Goal: Transaction & Acquisition: Purchase product/service

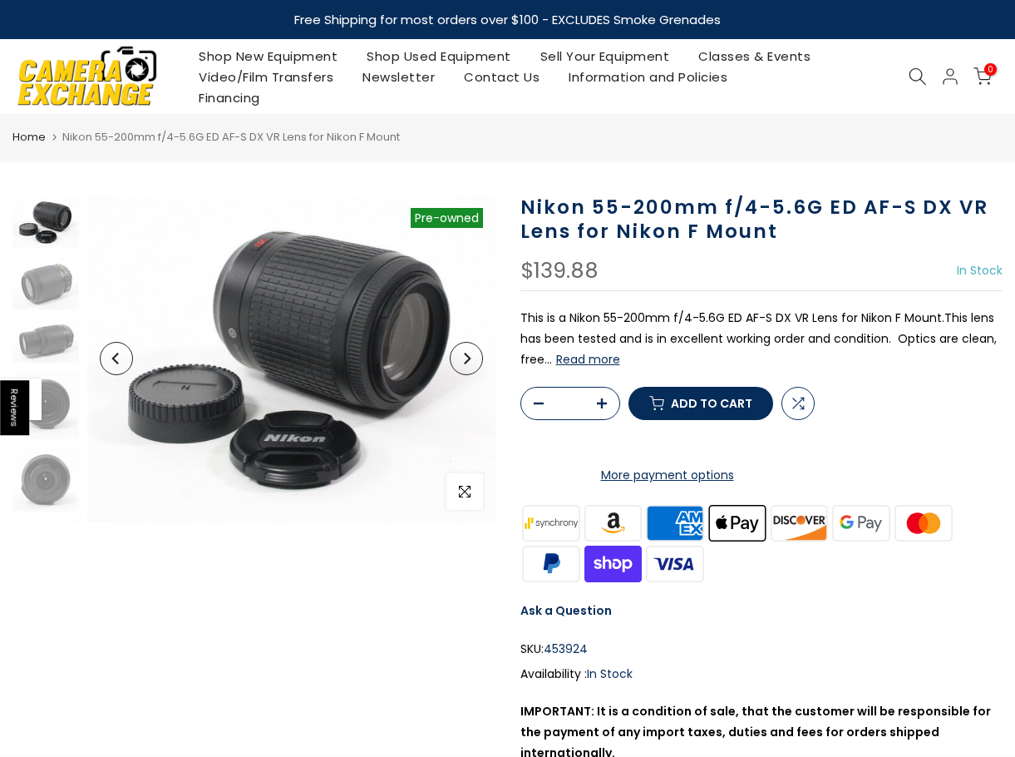
click at [470, 369] on button "Next" at bounding box center [466, 358] width 33 height 33
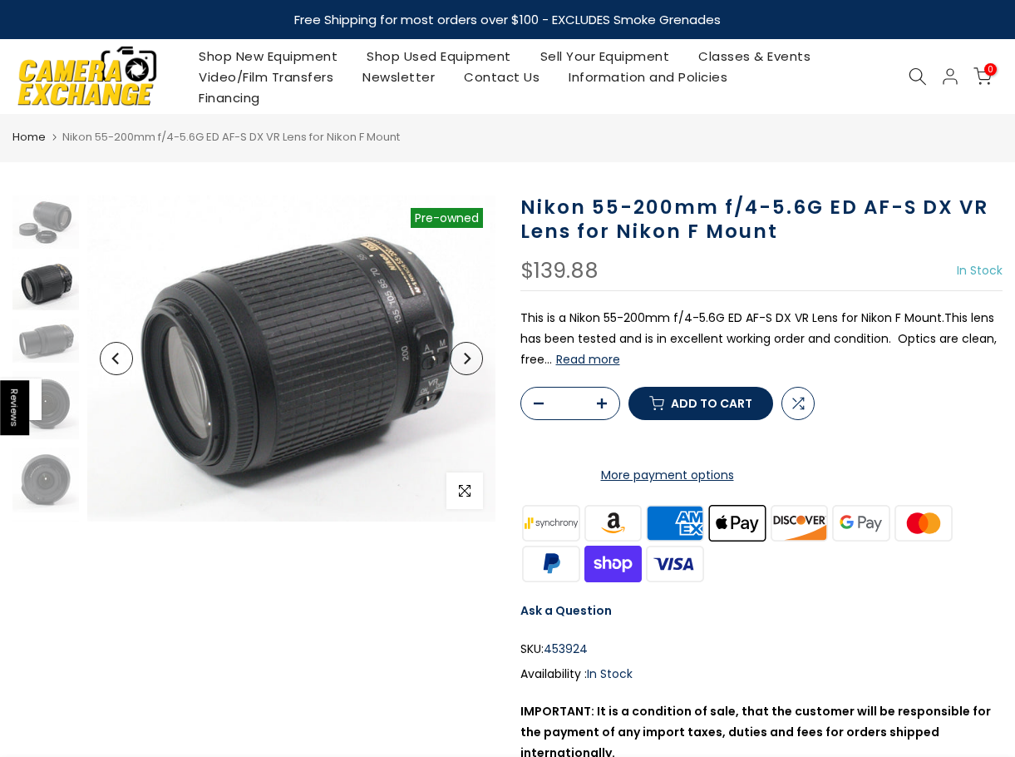
click at [470, 369] on button "Next" at bounding box center [466, 358] width 33 height 33
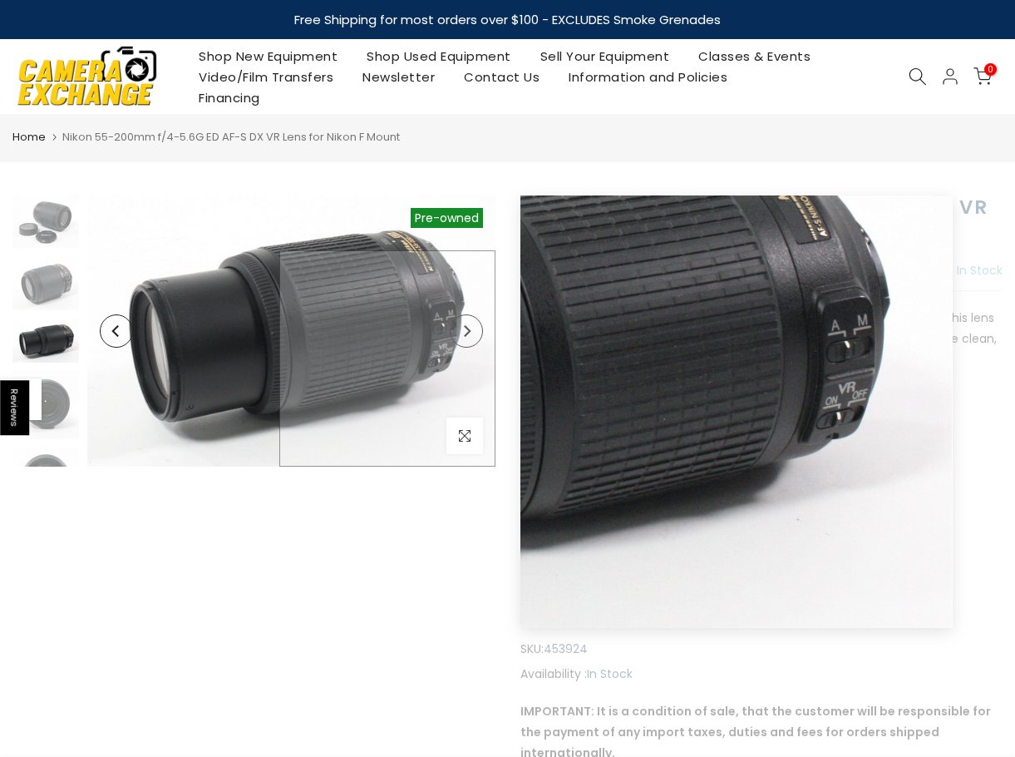
scroll to position [40, 0]
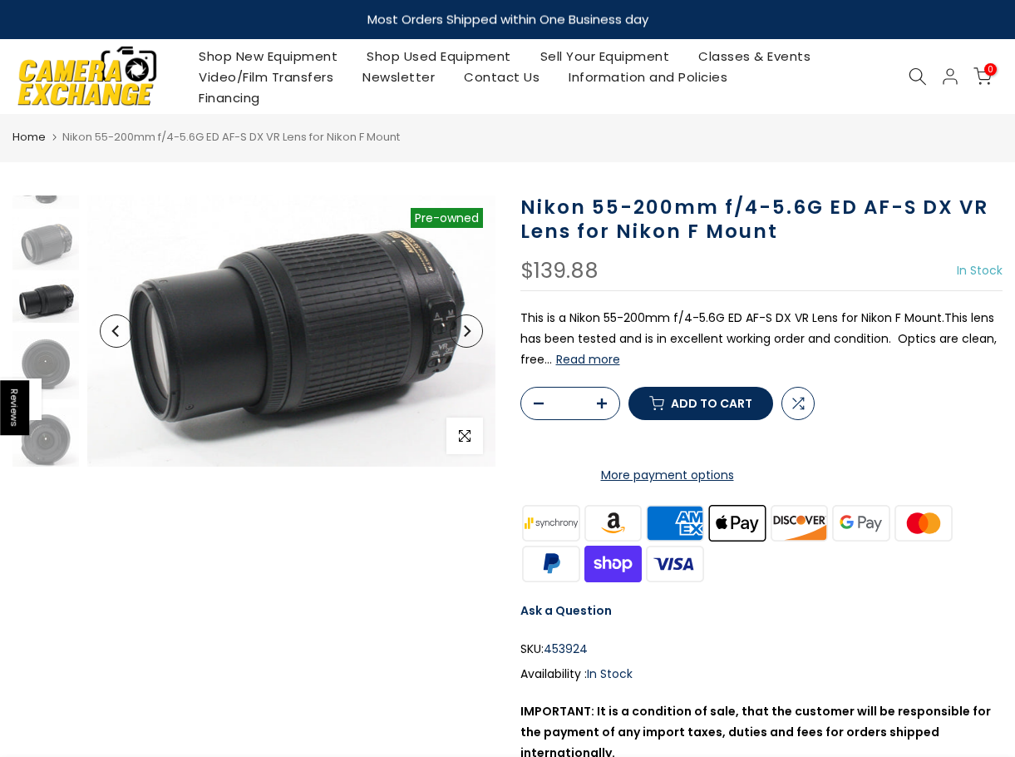
click at [466, 336] on icon "Next" at bounding box center [467, 331] width 12 height 12
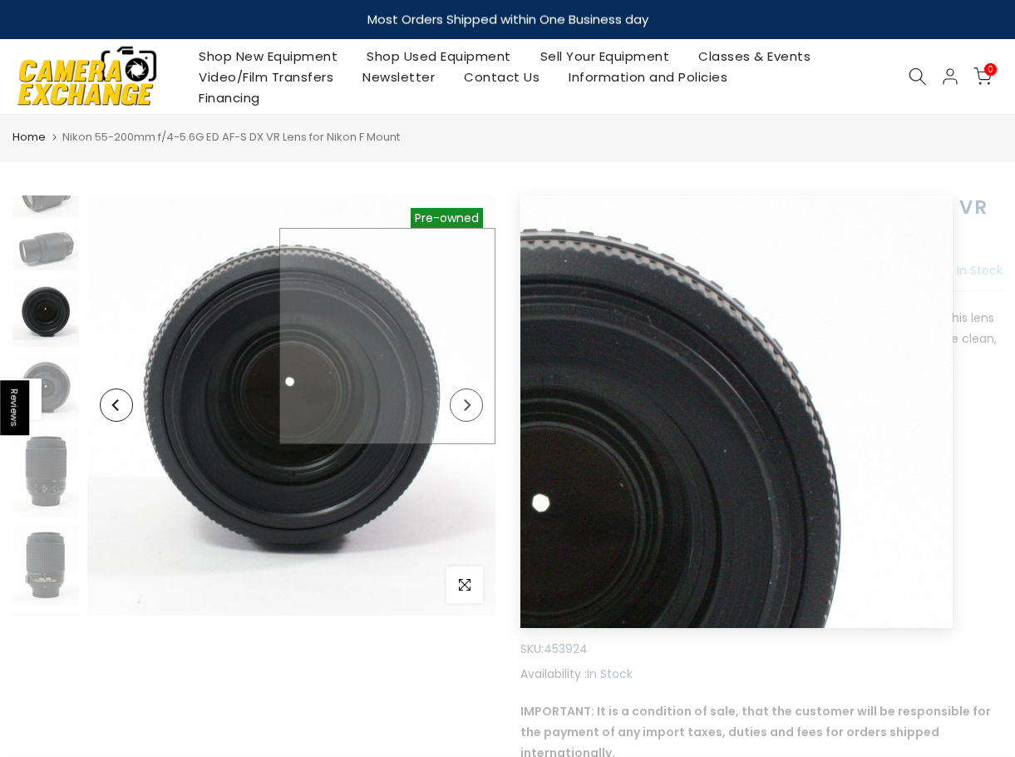
scroll to position [0, 0]
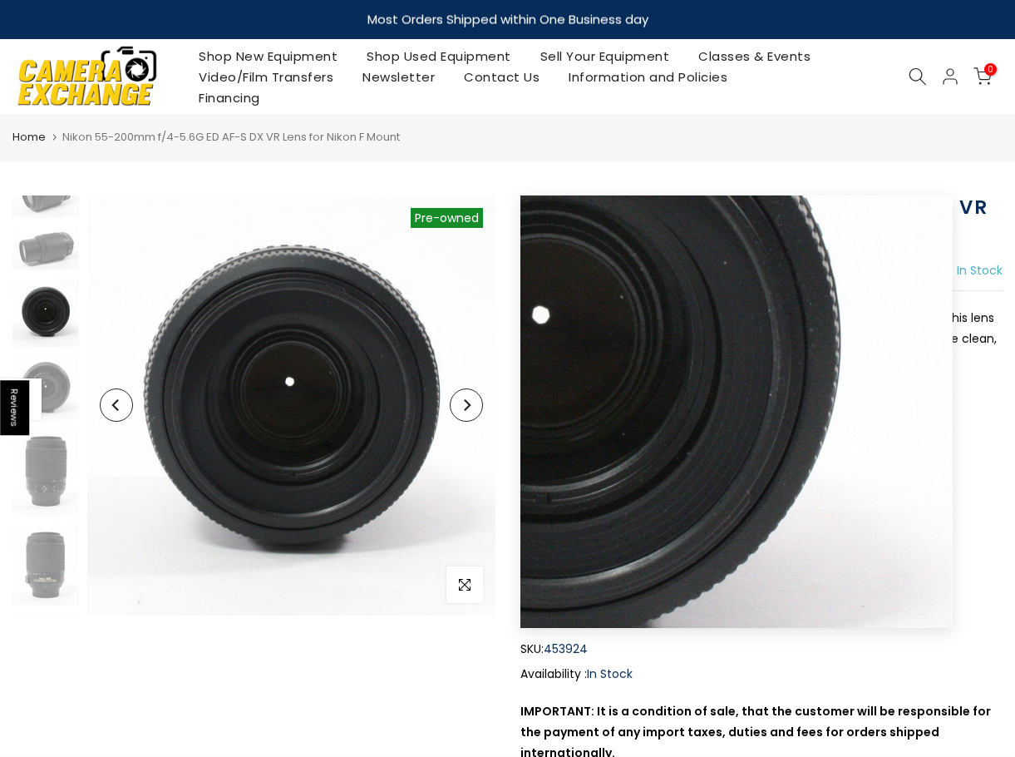
click at [471, 409] on icon "Next" at bounding box center [467, 405] width 12 height 12
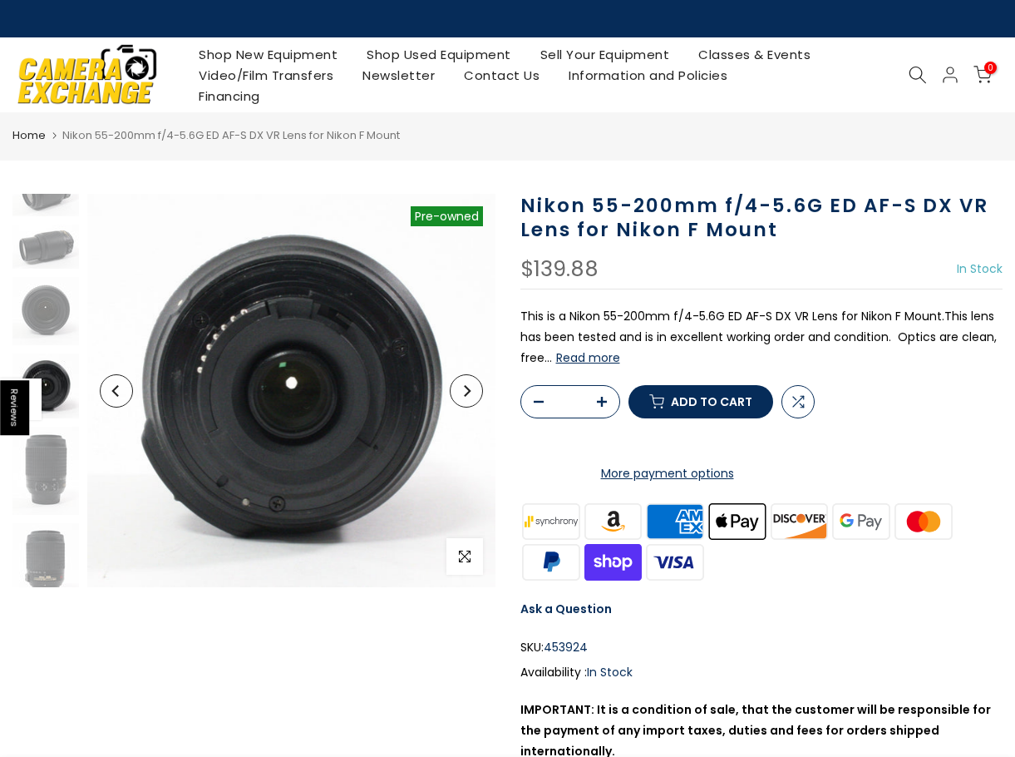
scroll to position [169, 0]
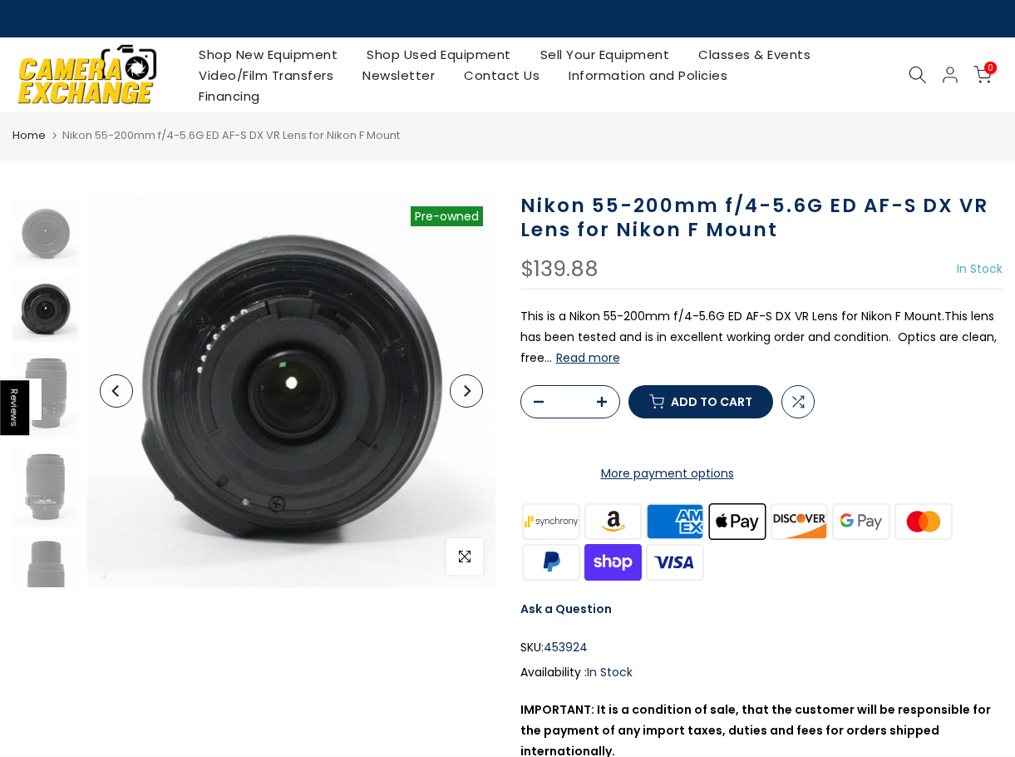
click at [585, 210] on h1 "Nikon 55-200mm f/4-5.6G ED AF-S DX VR Lens for Nikon F Mount" at bounding box center [761, 218] width 483 height 48
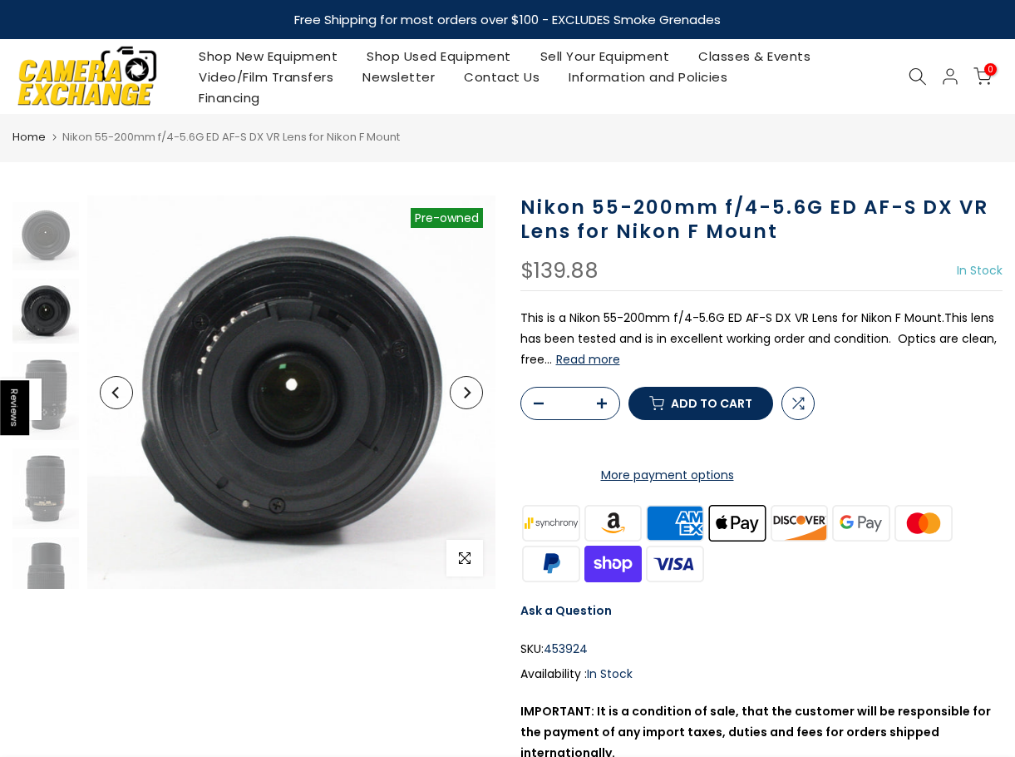
click at [585, 202] on h1 "Nikon 55-200mm f/4-5.6G ED AF-S DX VR Lens for Nikon F Mount" at bounding box center [761, 219] width 483 height 48
drag, startPoint x: 598, startPoint y: 210, endPoint x: 614, endPoint y: 208, distance: 16.8
click at [604, 210] on h1 "Nikon 55-200mm f/4-5.6G ED AF-S DX VR Lens for Nikon F Mount" at bounding box center [761, 219] width 483 height 48
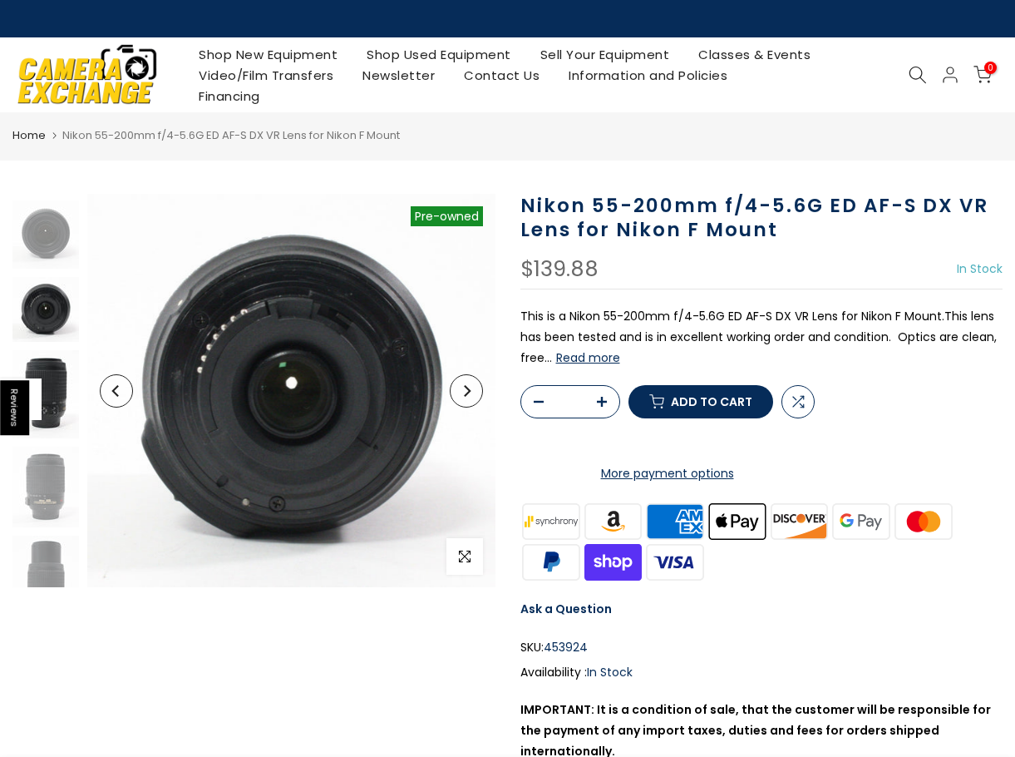
click at [64, 406] on img at bounding box center [45, 394] width 67 height 88
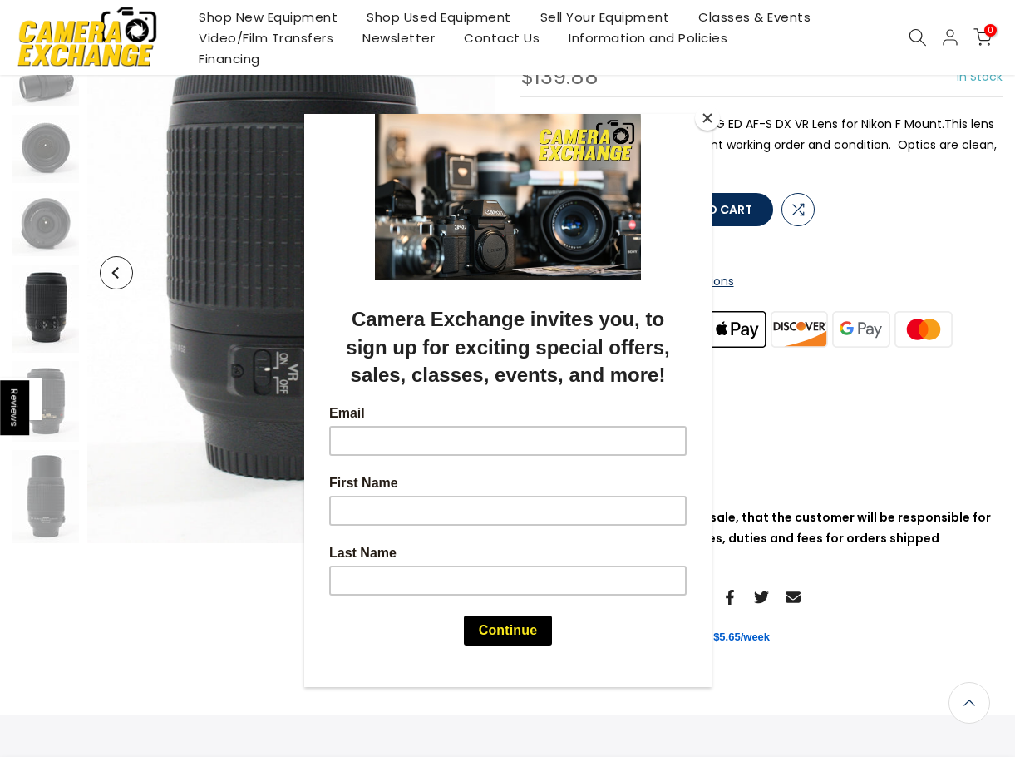
scroll to position [56, 0]
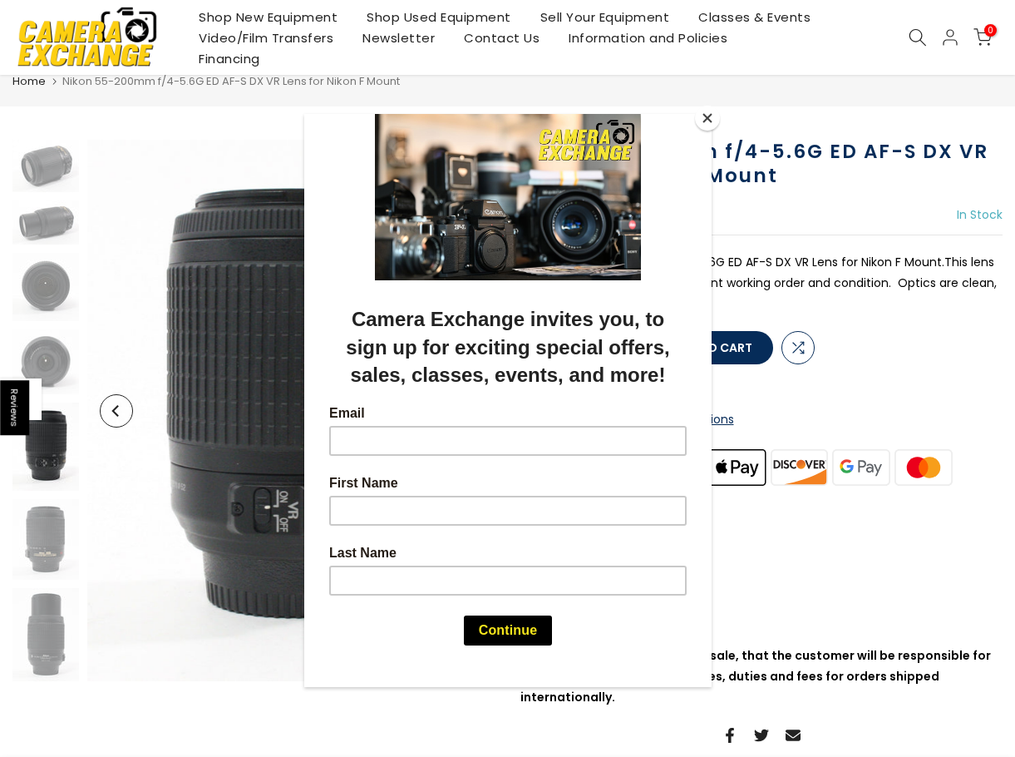
drag, startPoint x: 699, startPoint y: 98, endPoint x: 703, endPoint y: 120, distance: 21.9
click at [699, 101] on div at bounding box center [507, 378] width 1015 height 757
click at [703, 120] on button "Close" at bounding box center [707, 118] width 25 height 25
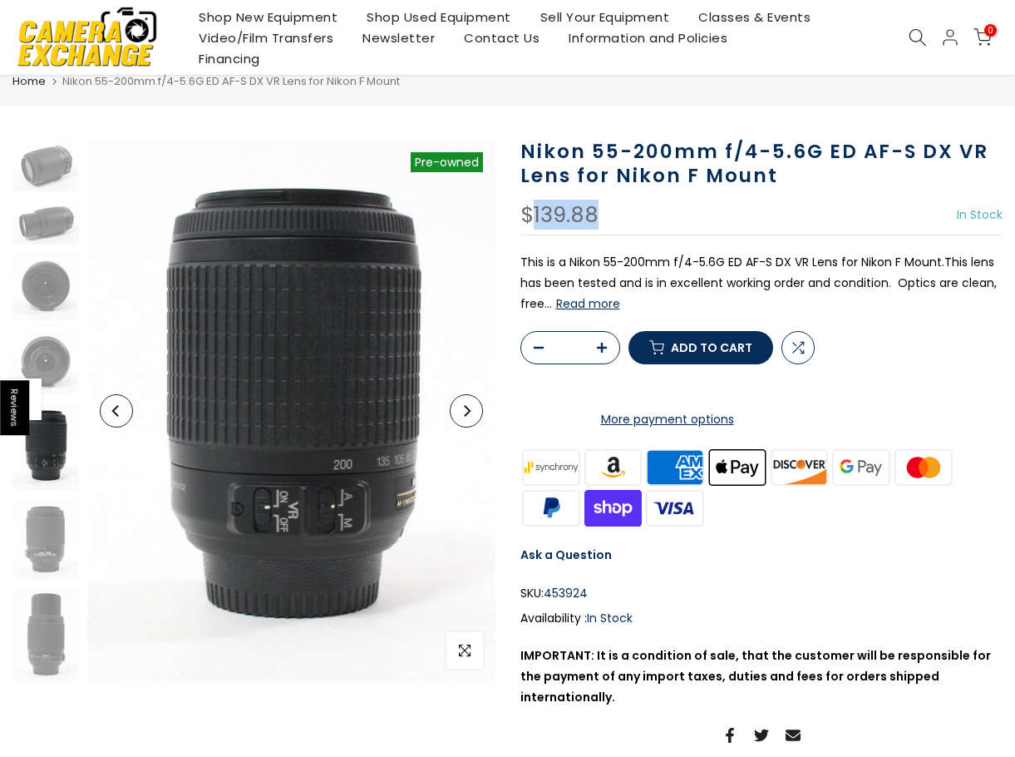
drag, startPoint x: 535, startPoint y: 212, endPoint x: 630, endPoint y: 213, distance: 94.8
click at [602, 214] on div "$139.88 In Stock Pre order Out of stock" at bounding box center [761, 220] width 483 height 31
click at [577, 231] on div "$139.88 In Stock Pre order Out of stock" at bounding box center [761, 220] width 483 height 31
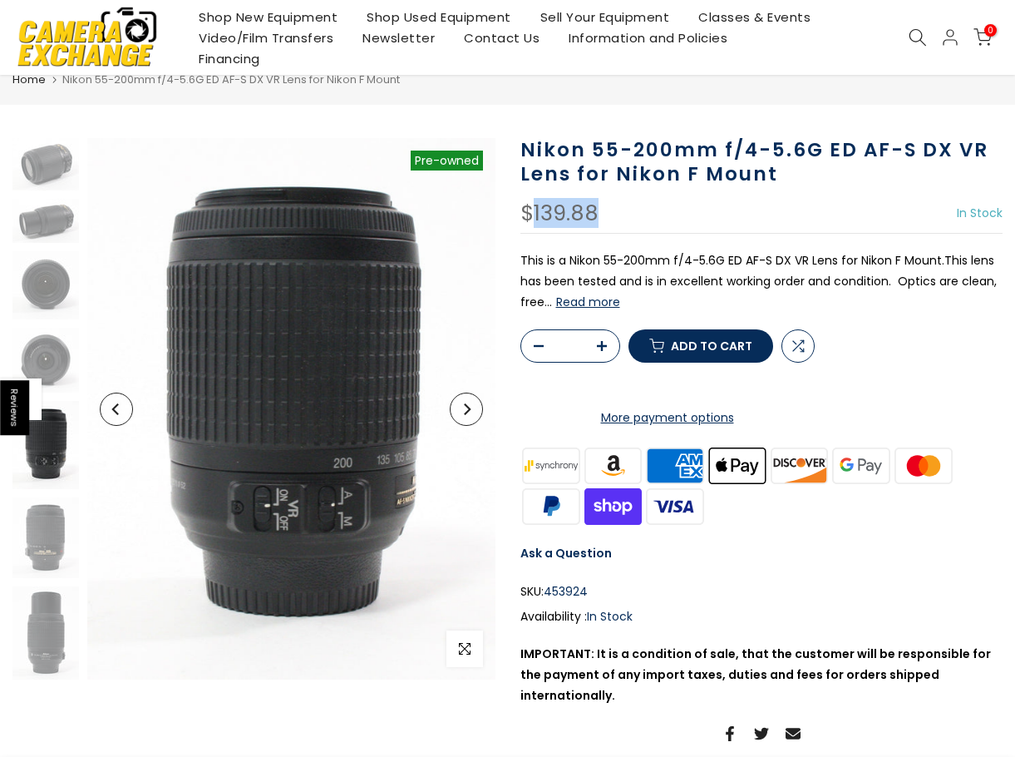
scroll to position [54, 0]
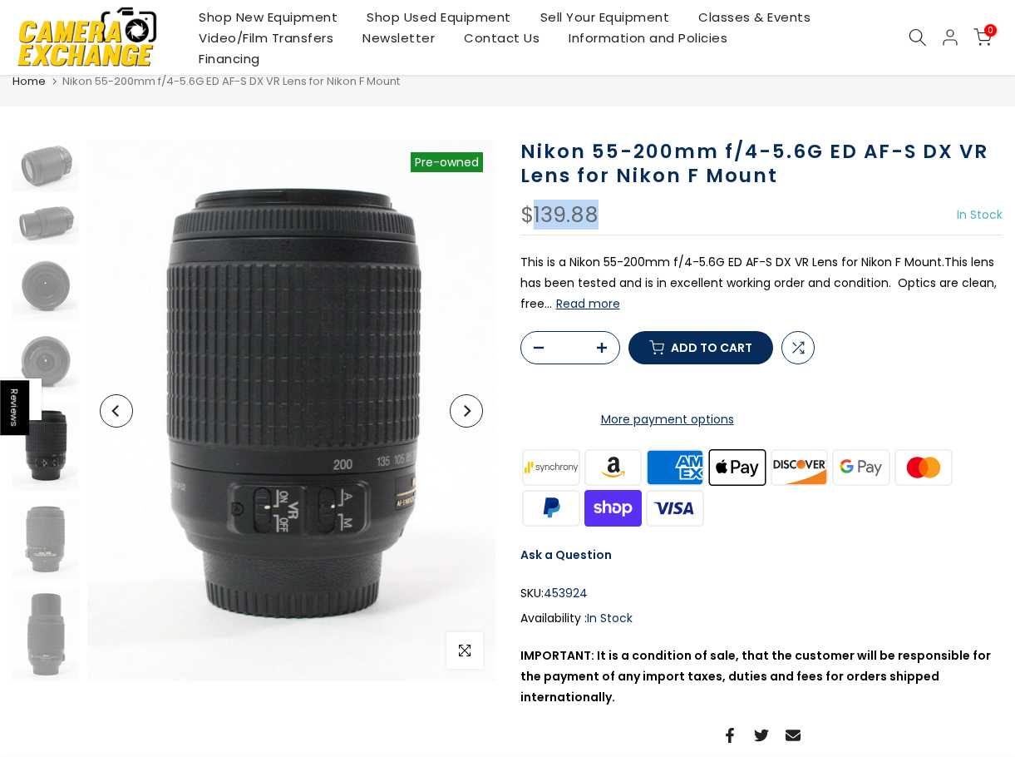
click at [609, 219] on div "$139.88 In Stock Pre order Out of stock" at bounding box center [761, 220] width 483 height 31
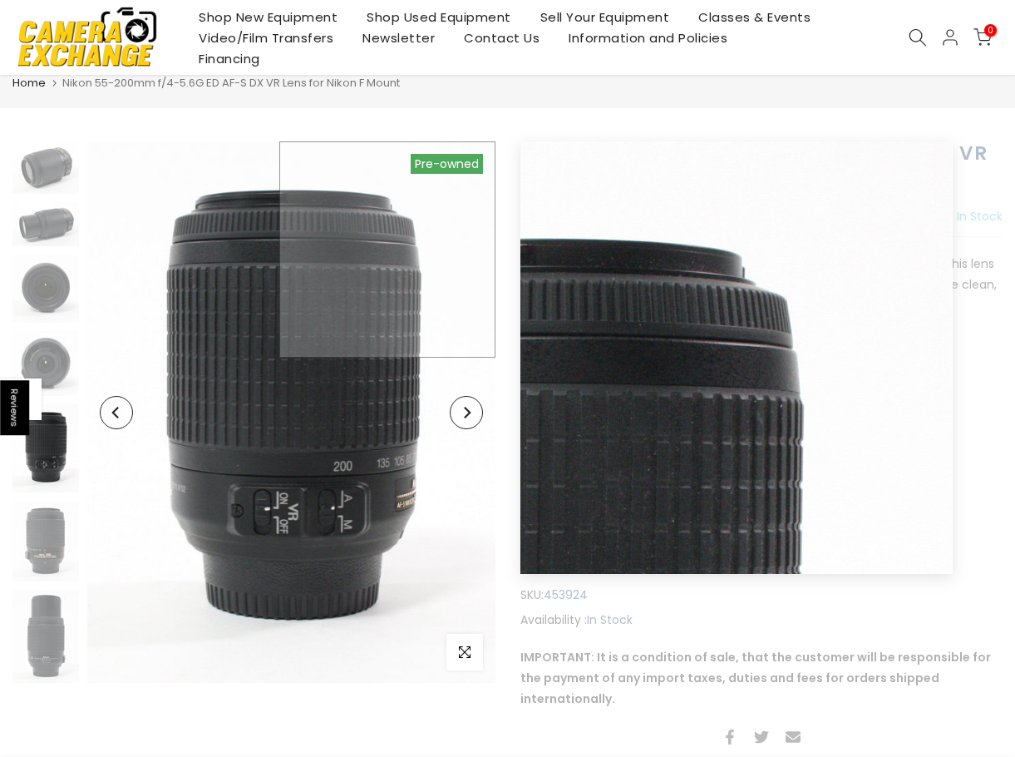
scroll to position [56, 0]
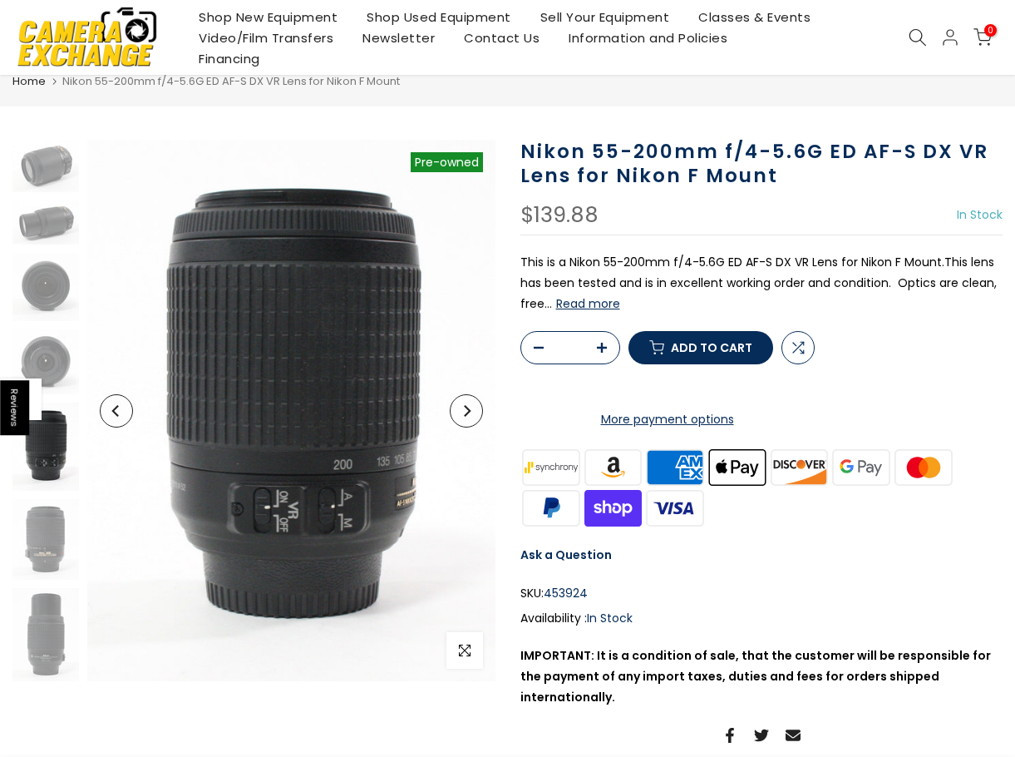
drag, startPoint x: 540, startPoint y: 225, endPoint x: 549, endPoint y: 226, distance: 9.2
click at [549, 226] on div "$139.88" at bounding box center [559, 216] width 78 height 22
click at [113, 417] on button "Previous" at bounding box center [116, 410] width 33 height 33
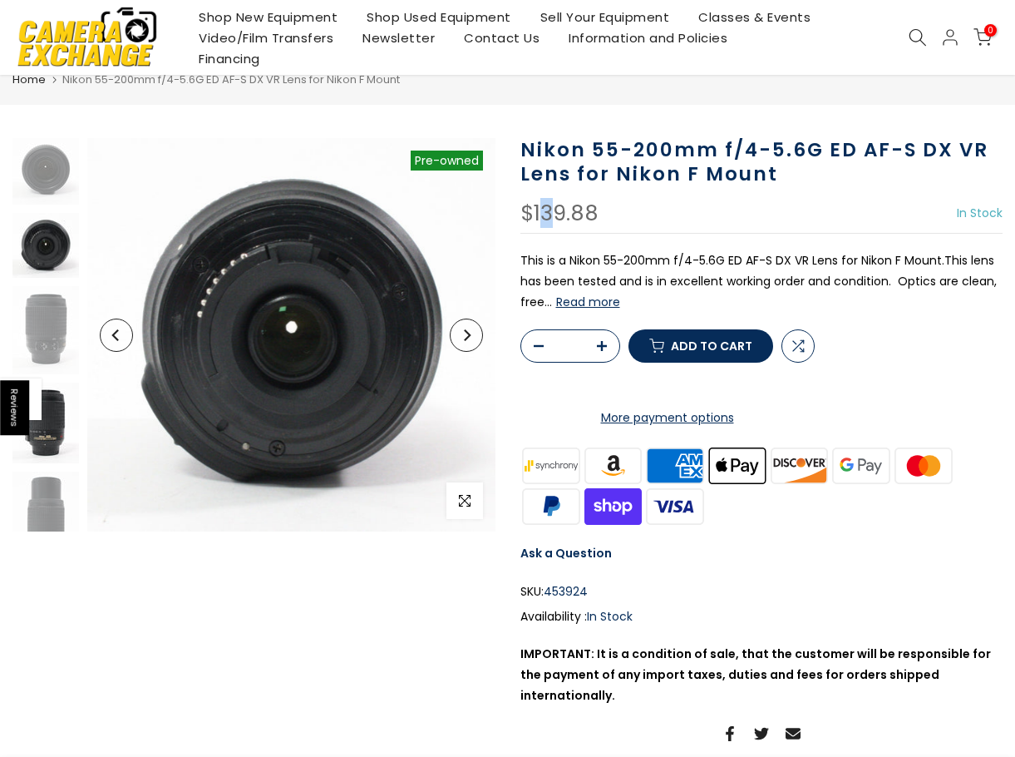
scroll to position [54, 0]
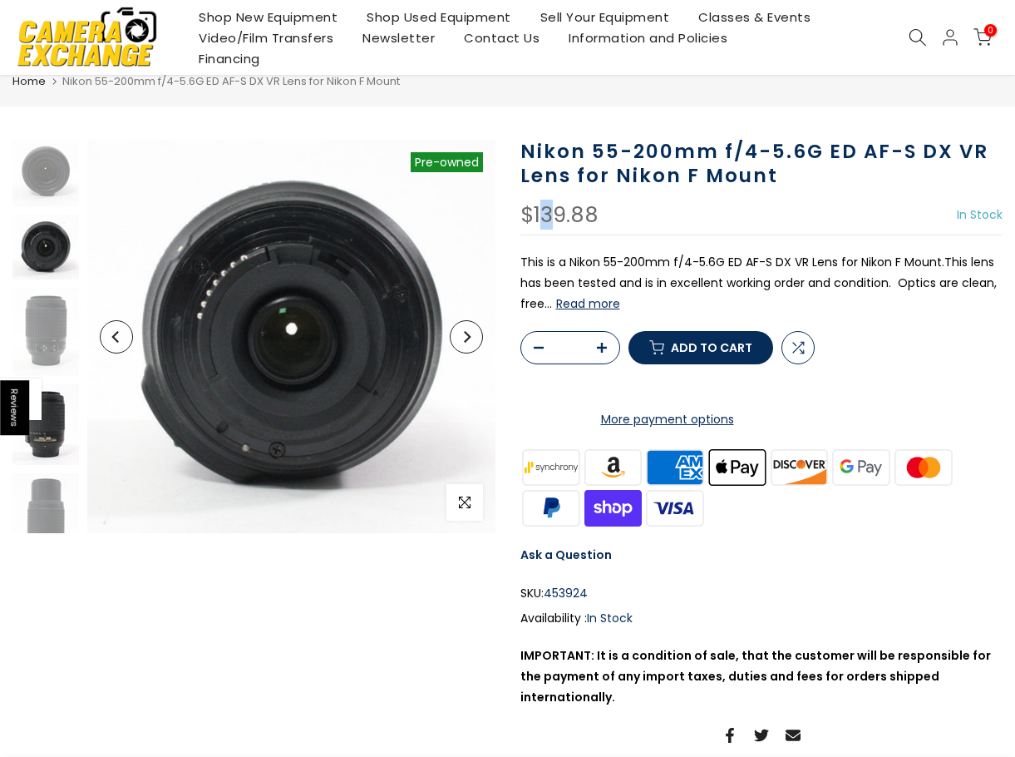
click at [57, 412] on img at bounding box center [45, 424] width 67 height 81
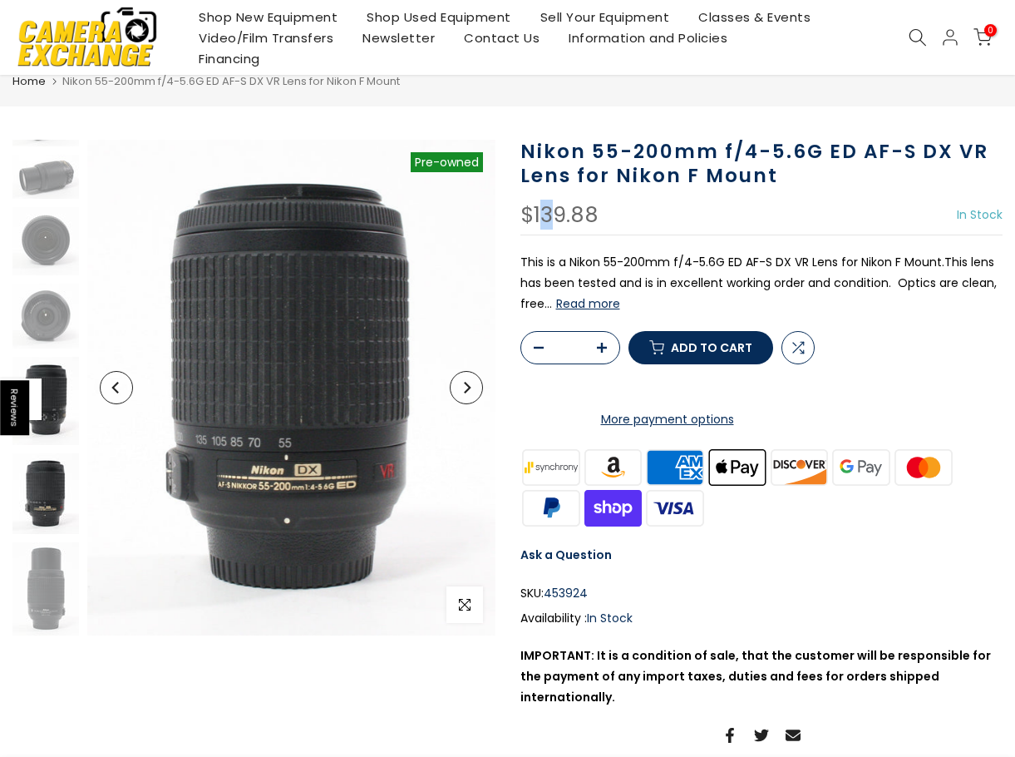
click at [48, 432] on img at bounding box center [45, 401] width 67 height 88
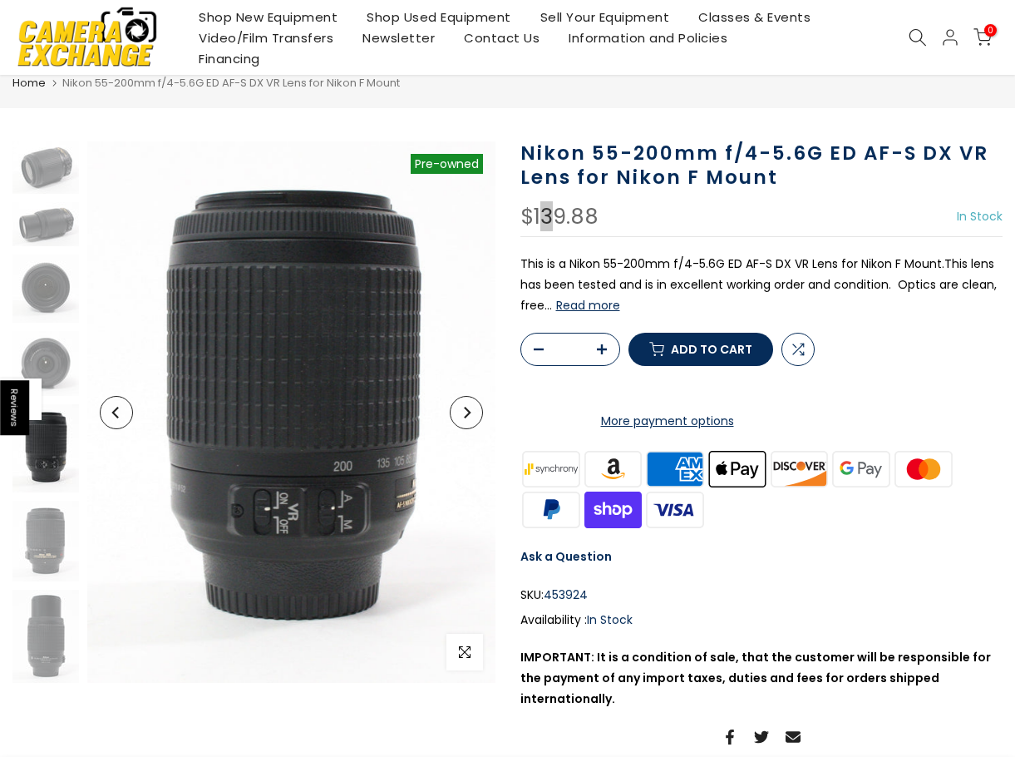
scroll to position [56, 0]
